Goal: Task Accomplishment & Management: Use online tool/utility

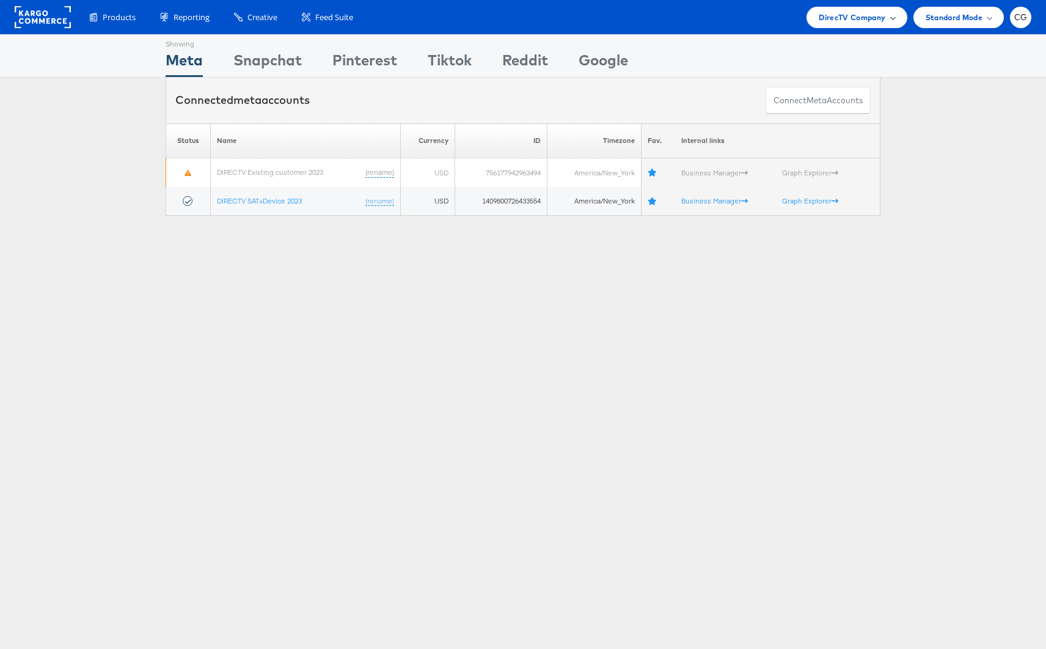
click at [873, 18] on span "DirecTV Company" at bounding box center [851, 17] width 67 height 13
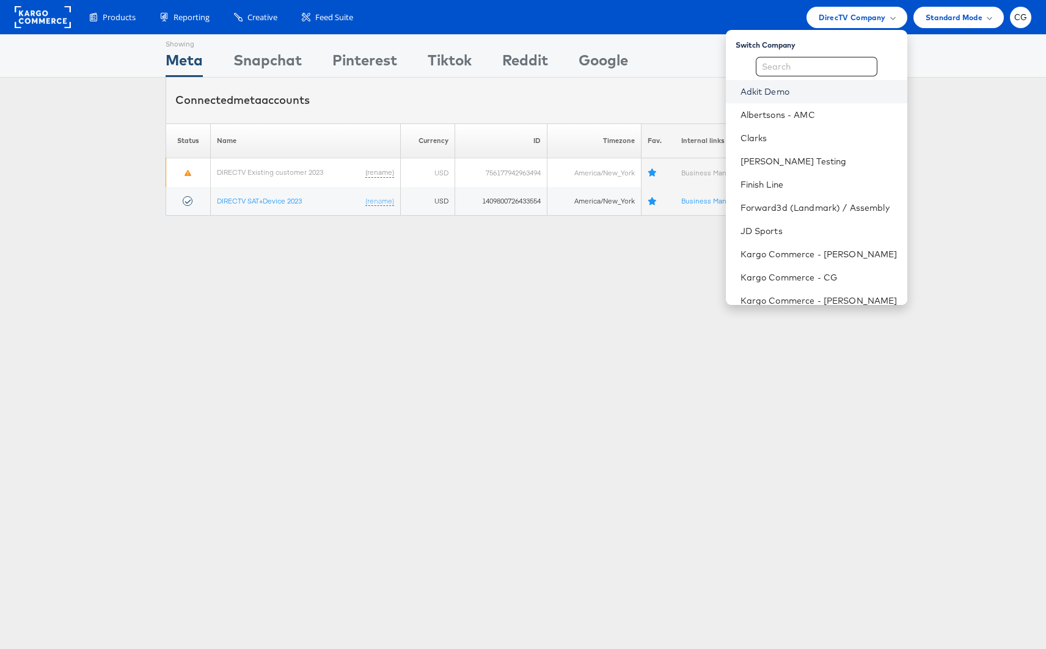
click at [787, 95] on link "Adkit Demo" at bounding box center [818, 92] width 157 height 12
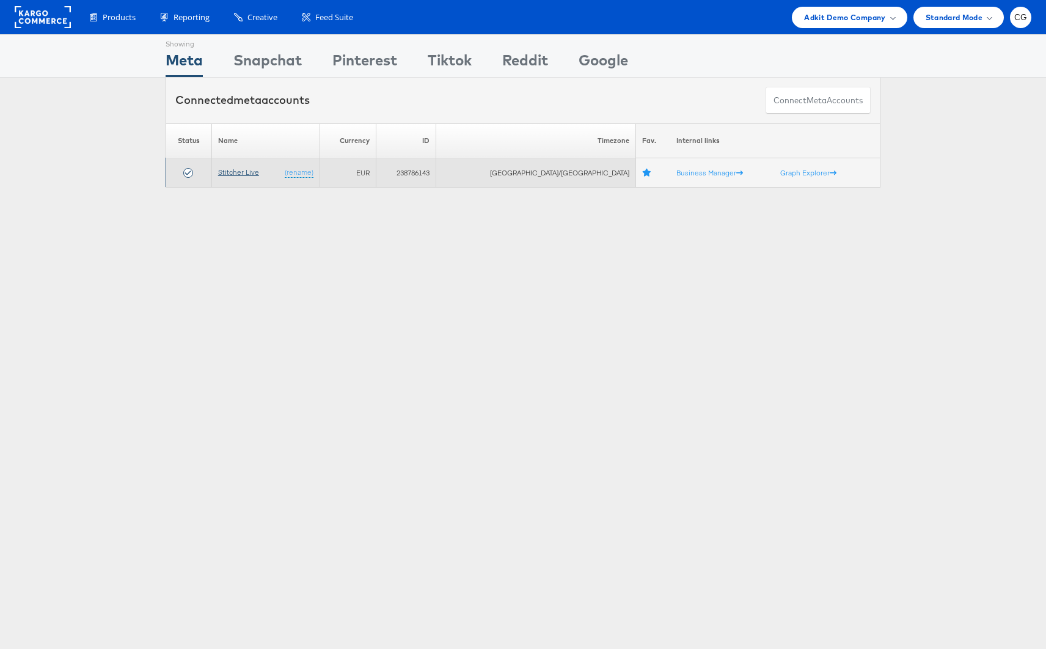
click at [246, 167] on link "Stitcher Live" at bounding box center [238, 171] width 41 height 9
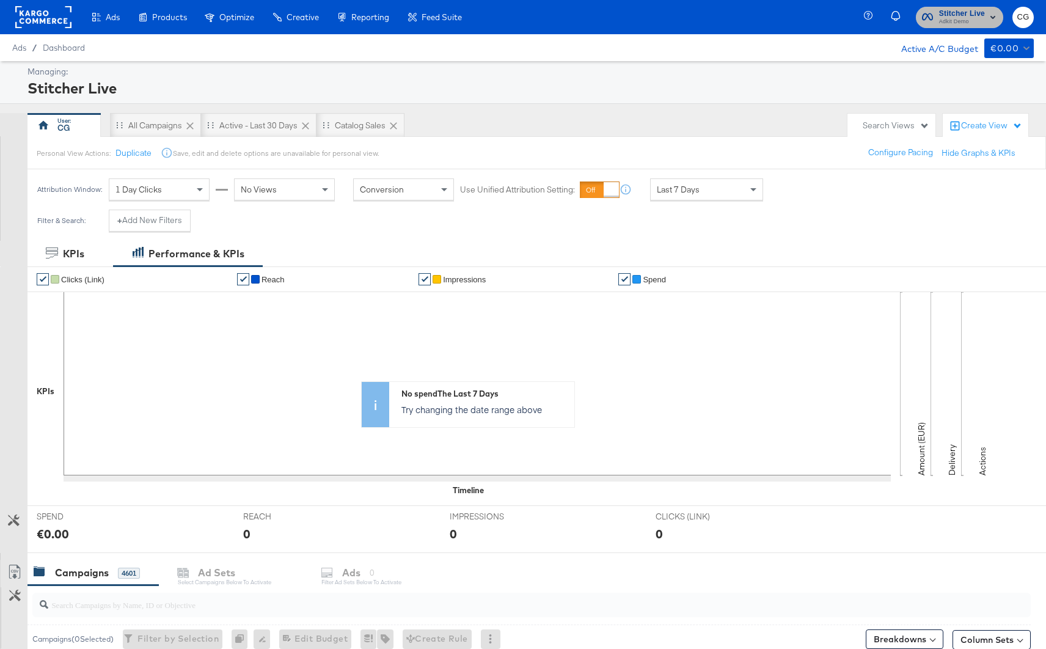
click at [957, 20] on span "Adkit Demo" at bounding box center [962, 22] width 46 height 10
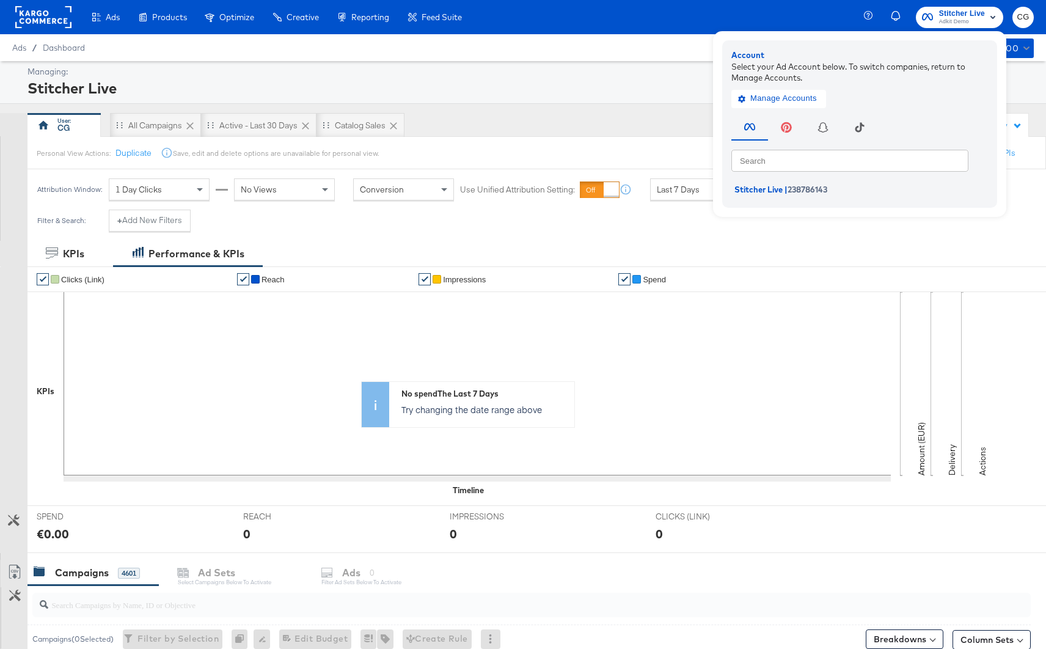
click at [889, 15] on button "button" at bounding box center [899, 17] width 21 height 24
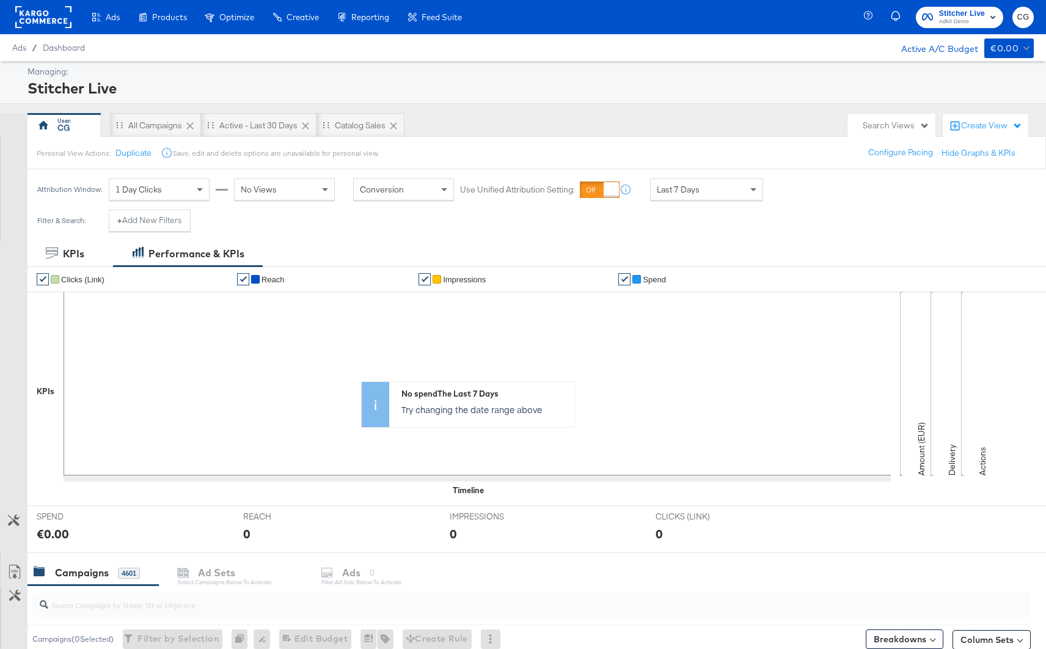
click at [57, 24] on rect at bounding box center [43, 17] width 56 height 22
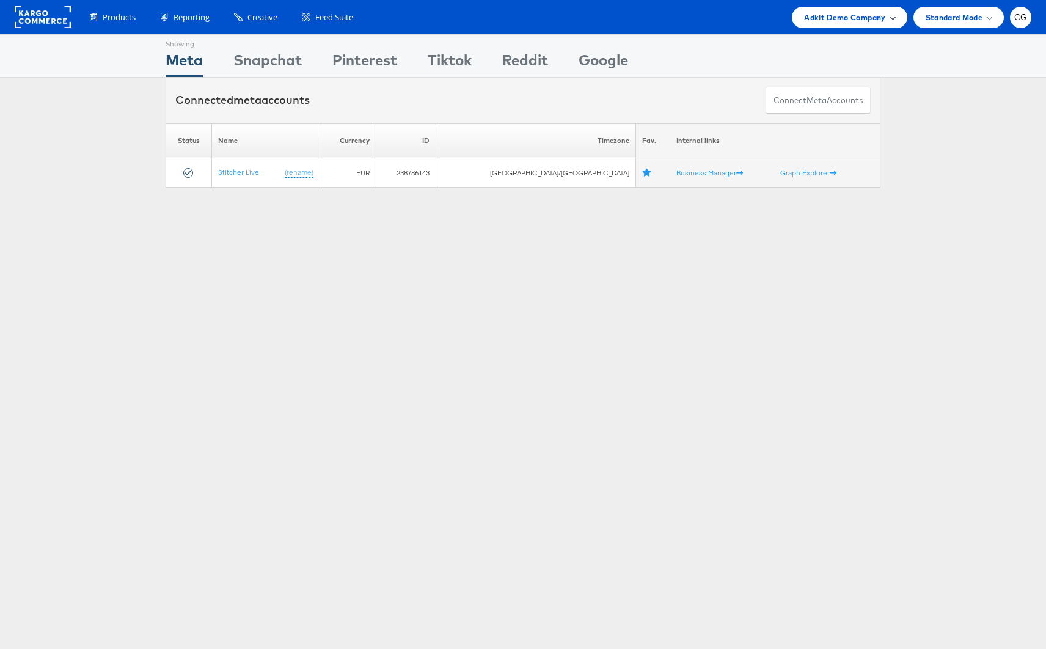
click at [883, 20] on span "Adkit Demo Company" at bounding box center [844, 17] width 81 height 13
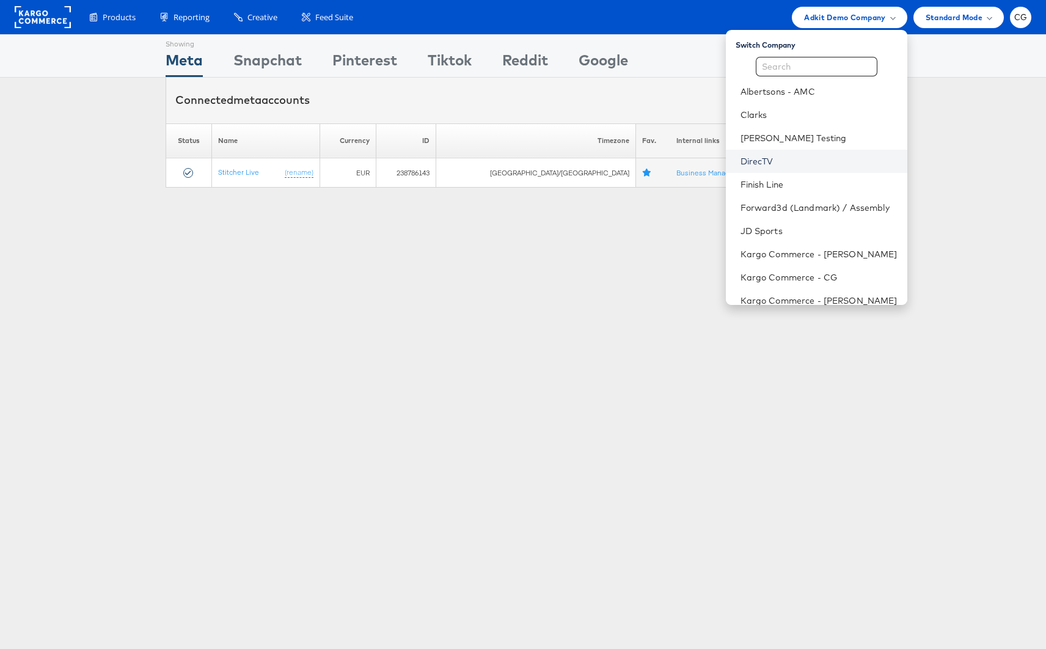
scroll to position [241, 0]
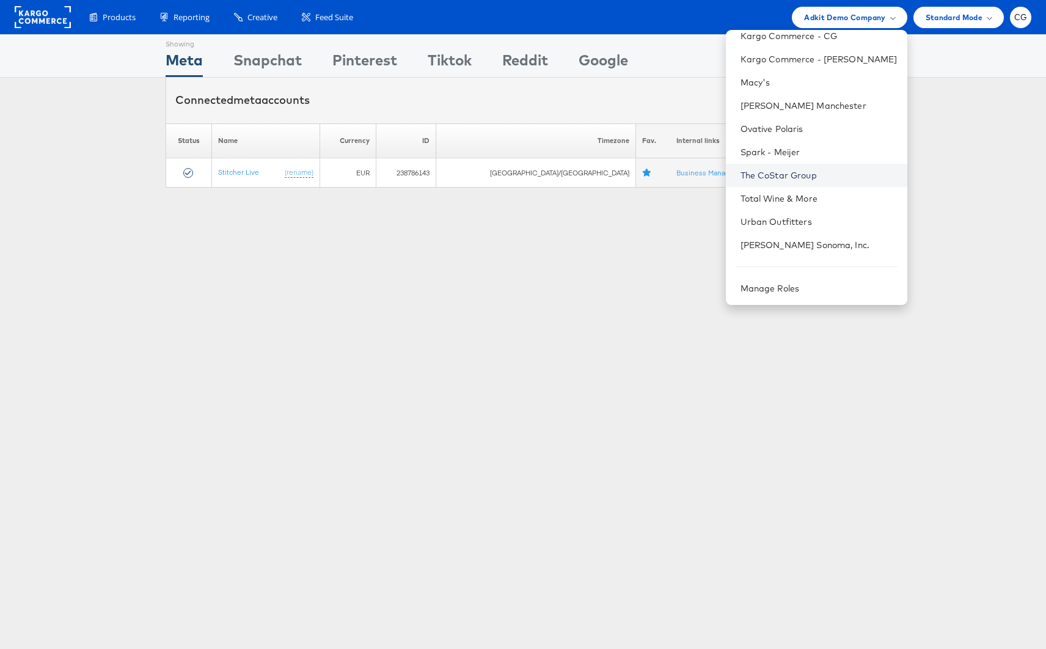
click at [788, 177] on link "The CoStar Group" at bounding box center [818, 175] width 157 height 12
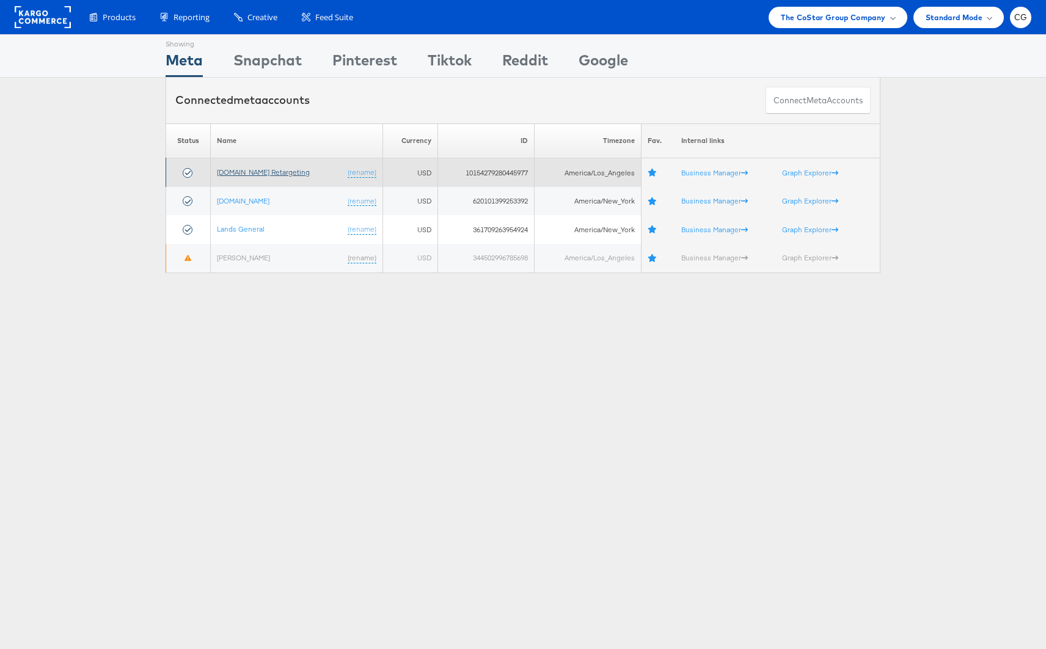
click at [293, 173] on link "[DOMAIN_NAME] Retargeting" at bounding box center [263, 171] width 93 height 9
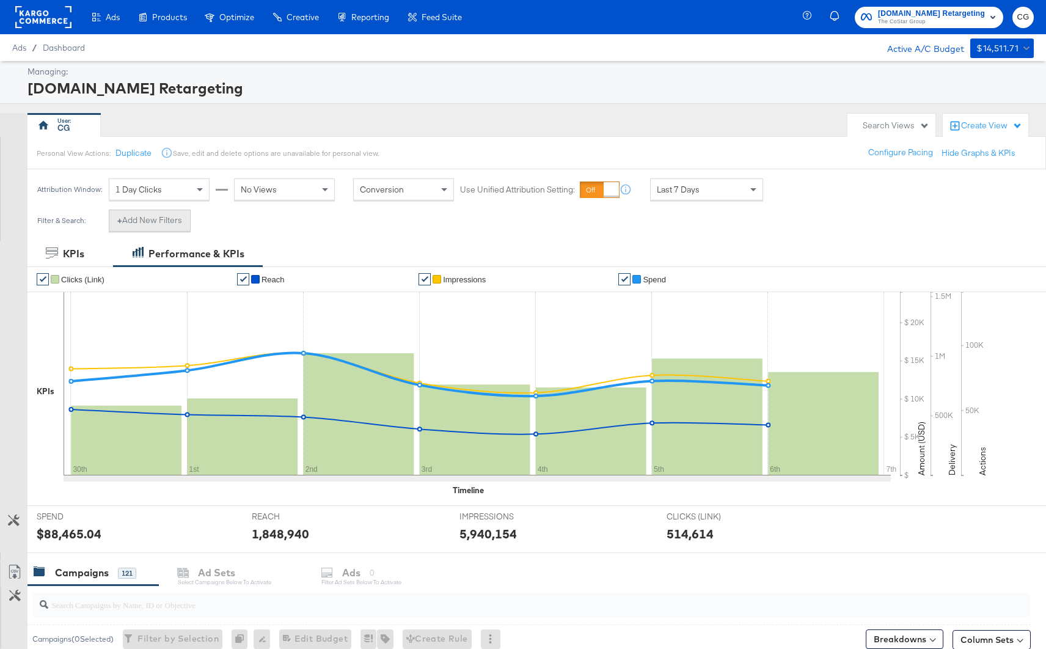
click at [169, 220] on button "+ Add New Filters" at bounding box center [150, 220] width 82 height 22
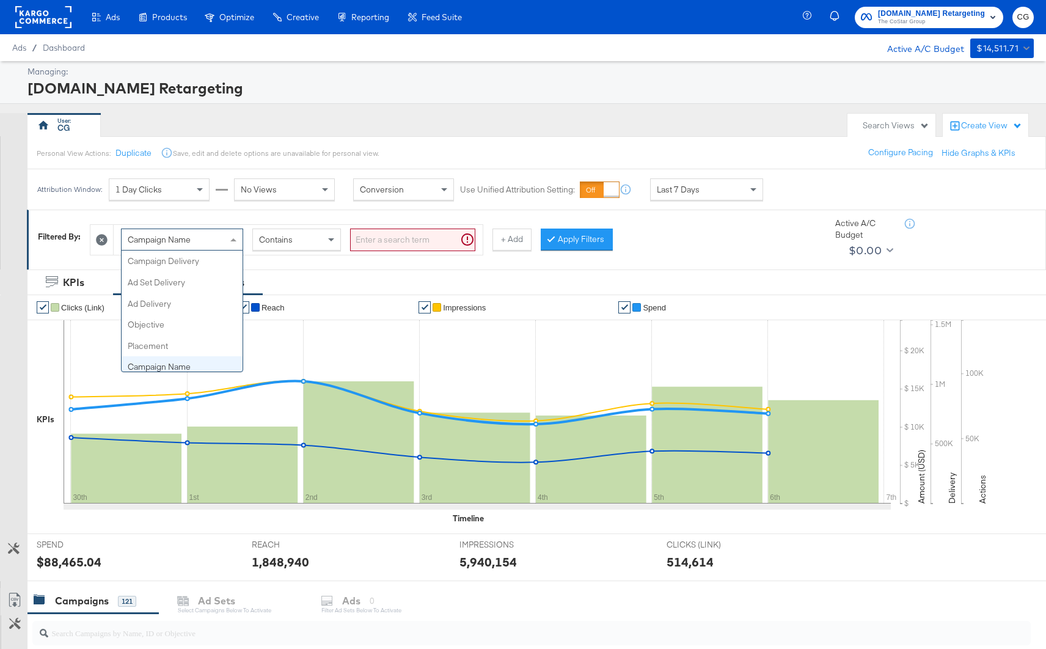
click at [228, 236] on span at bounding box center [234, 239] width 15 height 21
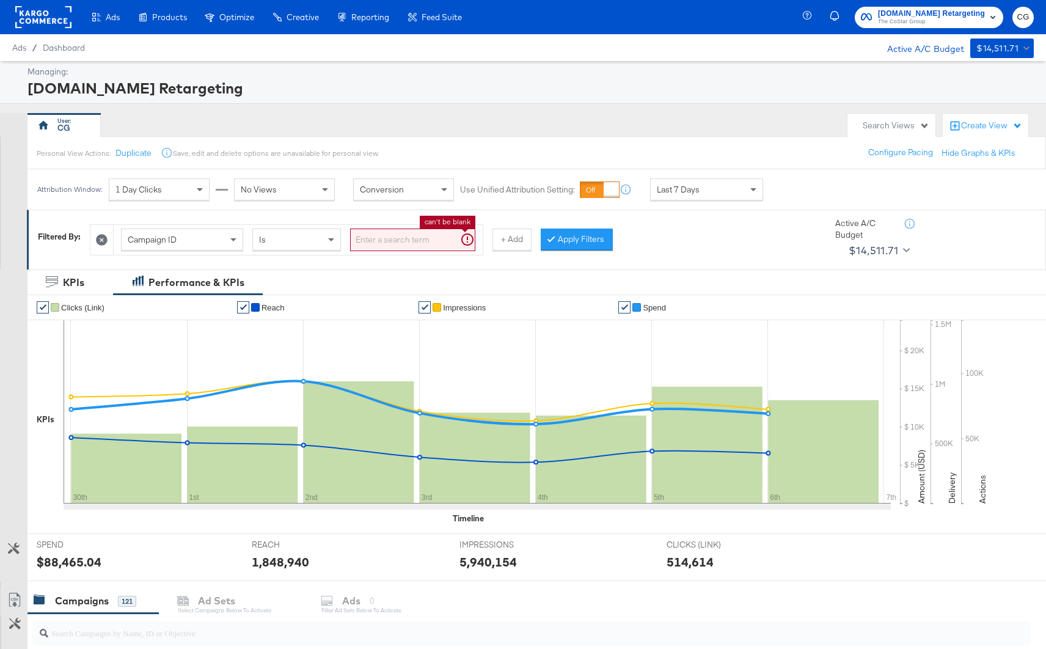
click at [393, 244] on input "search" at bounding box center [412, 239] width 125 height 23
paste input "120204950156170614"
type input "120204950156170614"
click at [552, 238] on button "Apply Filters" at bounding box center [557, 239] width 72 height 22
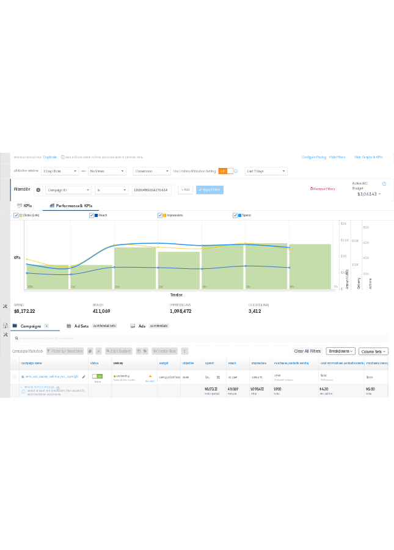
scroll to position [139, 0]
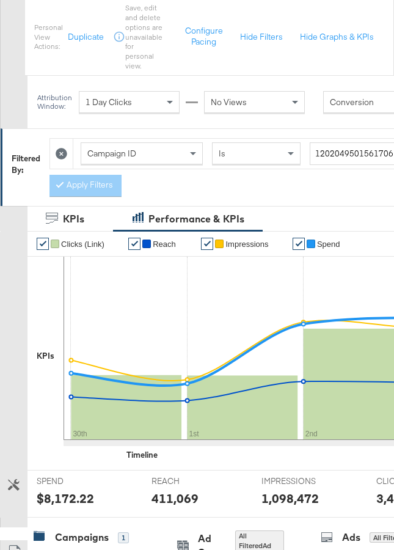
click at [254, 149] on div "Is" at bounding box center [256, 153] width 87 height 21
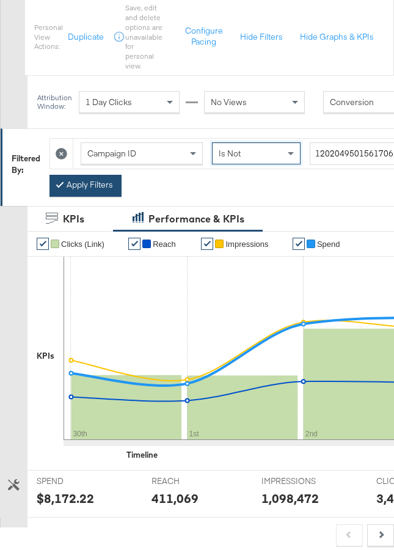
click at [109, 184] on button "Apply Filters" at bounding box center [85, 186] width 72 height 22
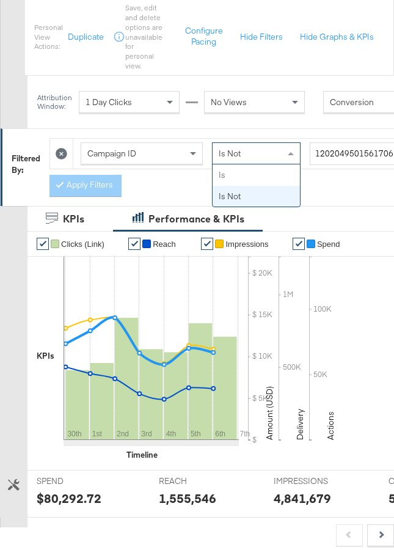
click at [236, 156] on span "Is Not" at bounding box center [230, 153] width 22 height 11
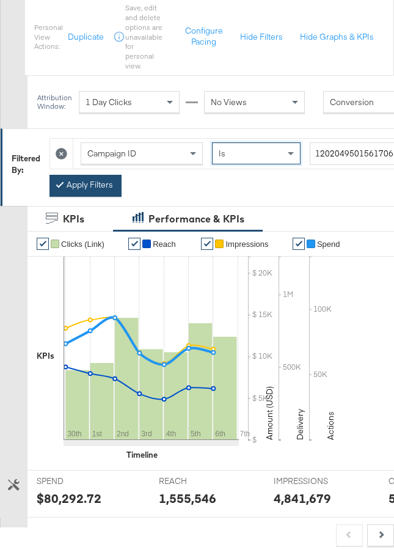
click at [98, 179] on button "Apply Filters" at bounding box center [85, 186] width 72 height 22
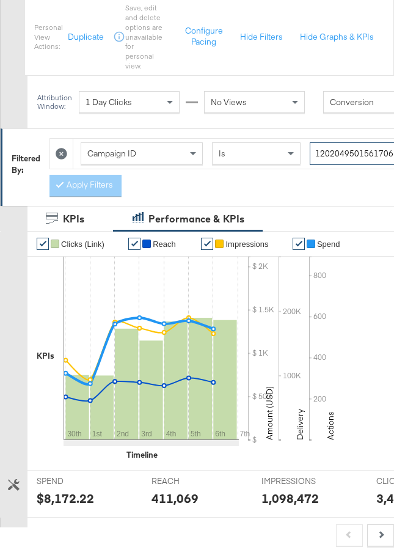
click at [351, 153] on input "120204950156170614" at bounding box center [363, 153] width 106 height 23
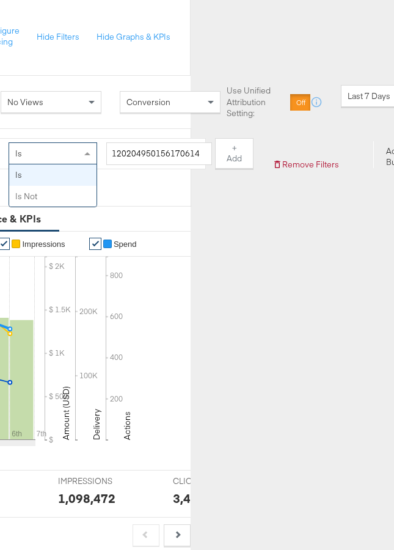
click at [94, 159] on span at bounding box center [88, 153] width 15 height 21
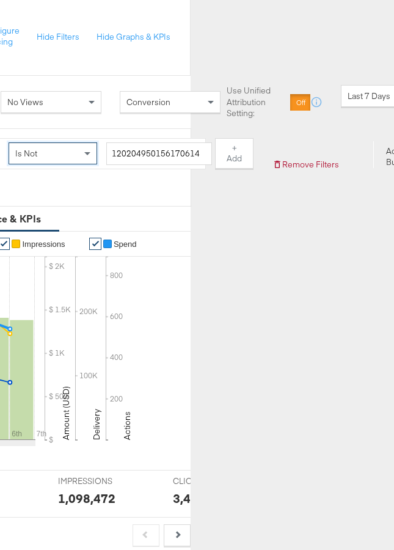
drag, startPoint x: 84, startPoint y: 198, endPoint x: 92, endPoint y: 198, distance: 7.9
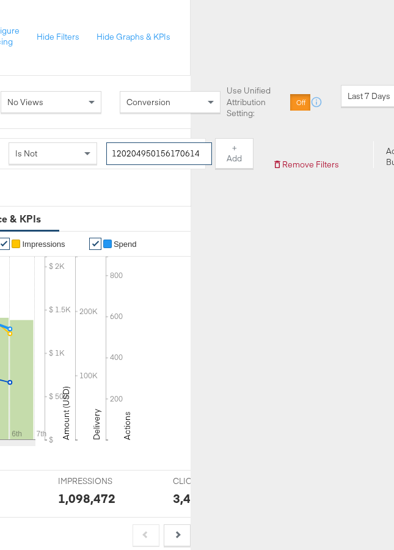
click at [135, 153] on input "120204950156170614" at bounding box center [159, 153] width 106 height 23
click button "+ Add" at bounding box center [234, 153] width 38 height 31
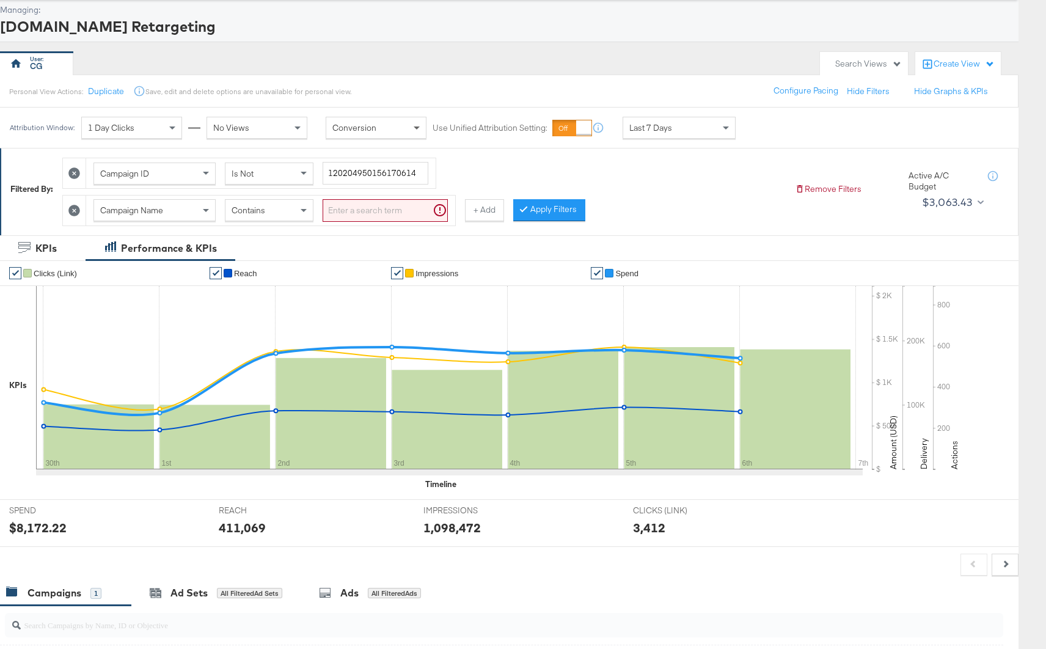
scroll to position [46, 27]
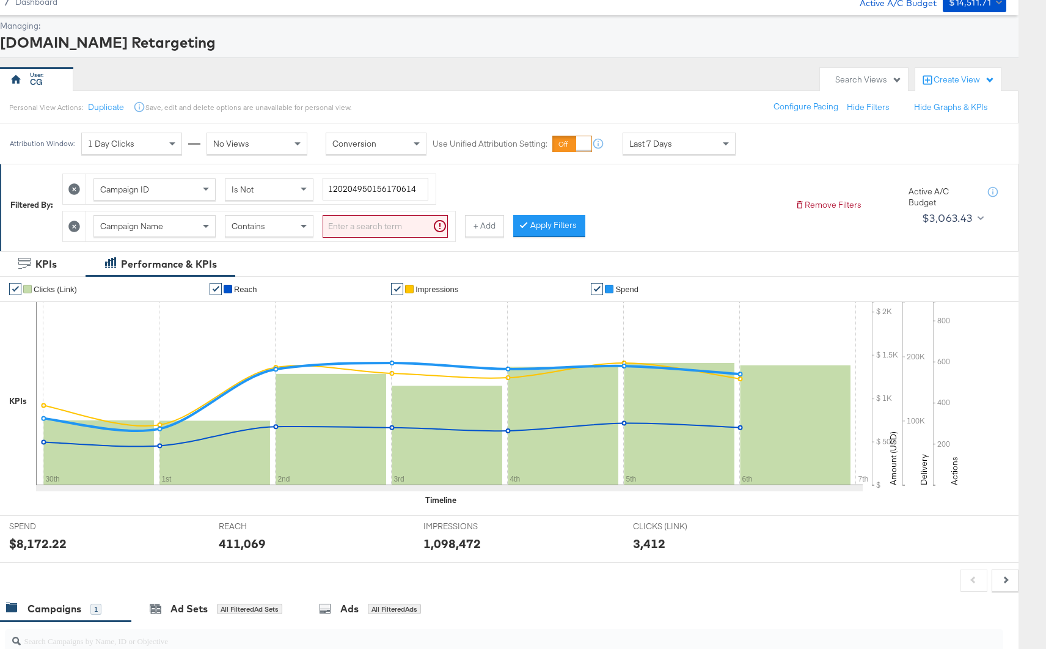
click at [71, 227] on icon at bounding box center [74, 226] width 12 height 12
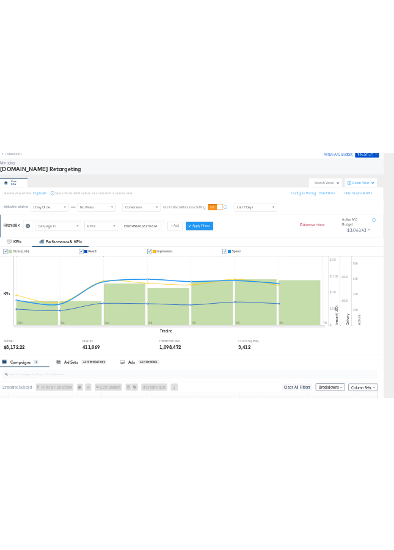
scroll to position [41, 27]
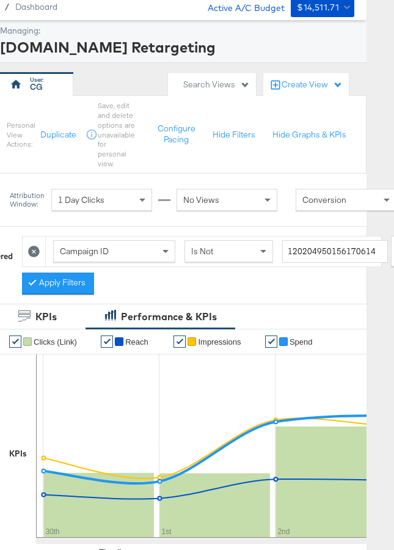
click at [335, 169] on div "Personal View Actions: Duplicate Save, edit and delete options are unavailable …" at bounding box center [182, 134] width 370 height 78
click at [40, 276] on button "Apply Filters" at bounding box center [58, 283] width 72 height 22
